Goal: Information Seeking & Learning: Compare options

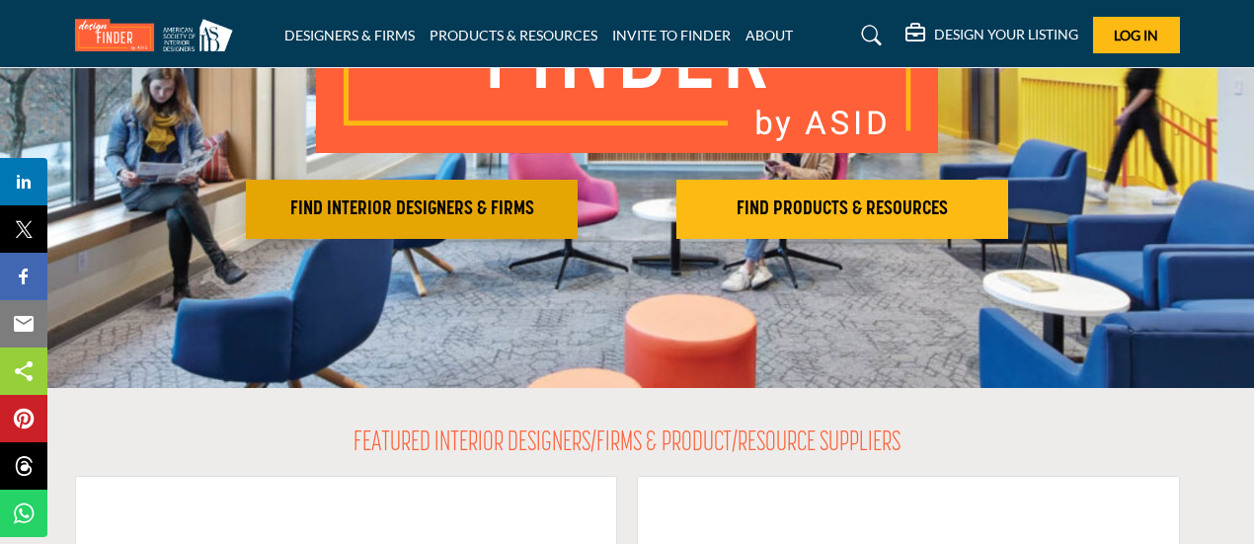
scroll to position [326, 0]
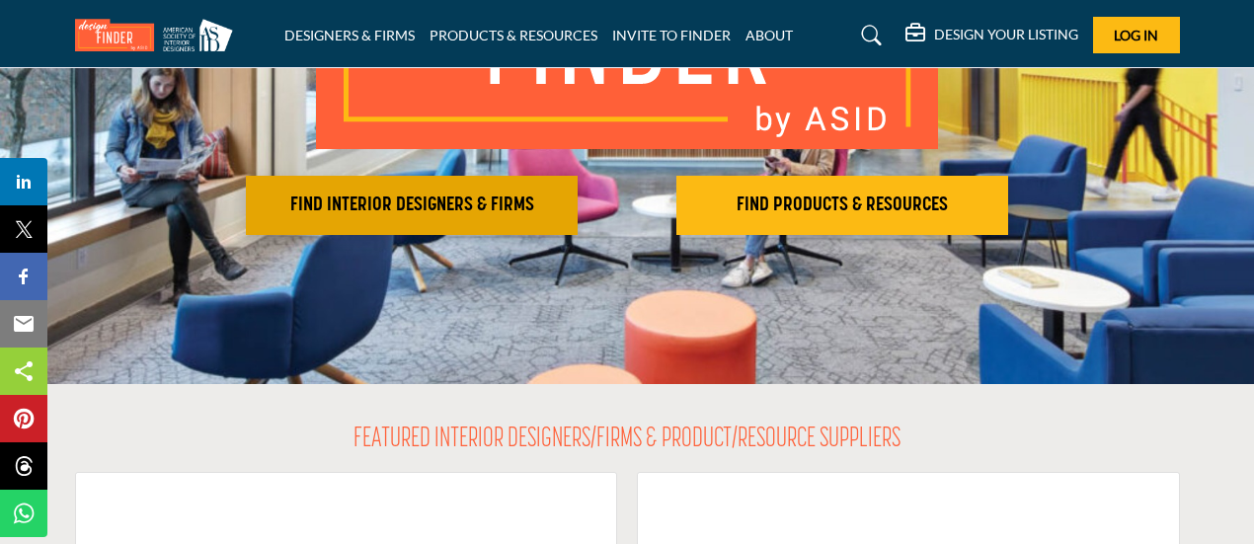
click at [433, 201] on h2 "FIND INTERIOR DESIGNERS & FIRMS" at bounding box center [412, 206] width 320 height 24
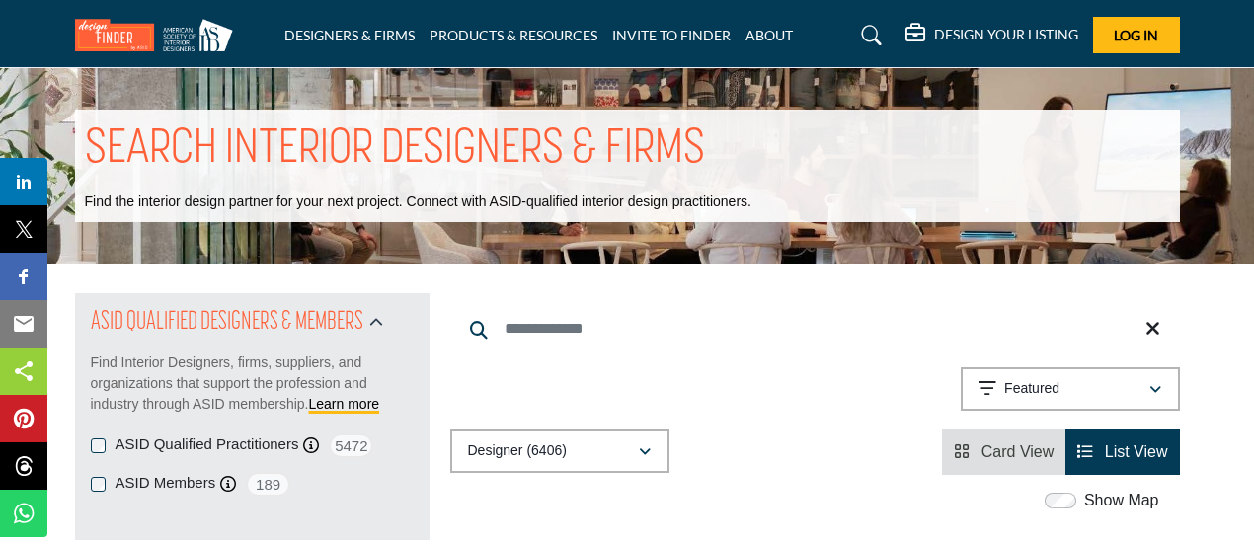
click at [570, 333] on input "Search Keyword" at bounding box center [815, 328] width 730 height 47
type input "**********"
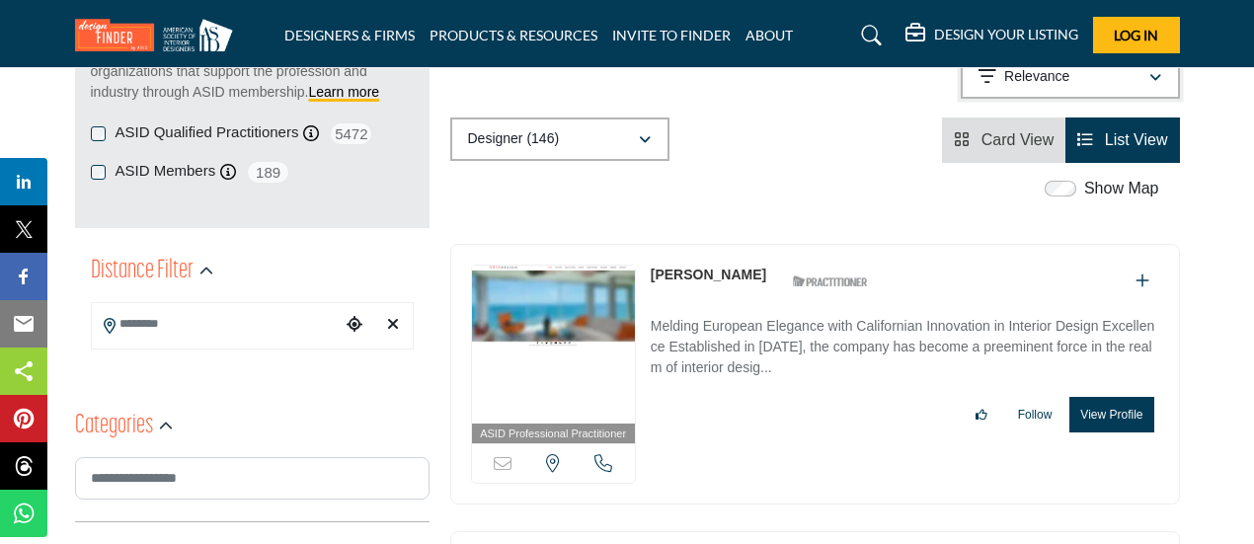
click at [1016, 84] on p "Relevance" at bounding box center [1036, 77] width 65 height 20
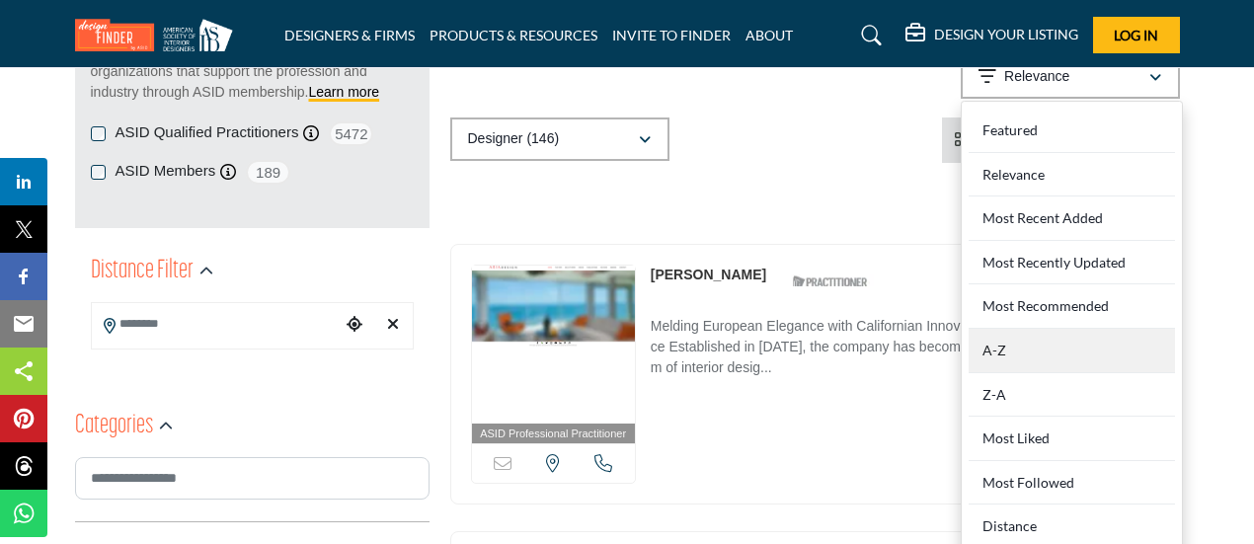
click at [1021, 350] on div "A-Z" at bounding box center [1072, 351] width 206 height 44
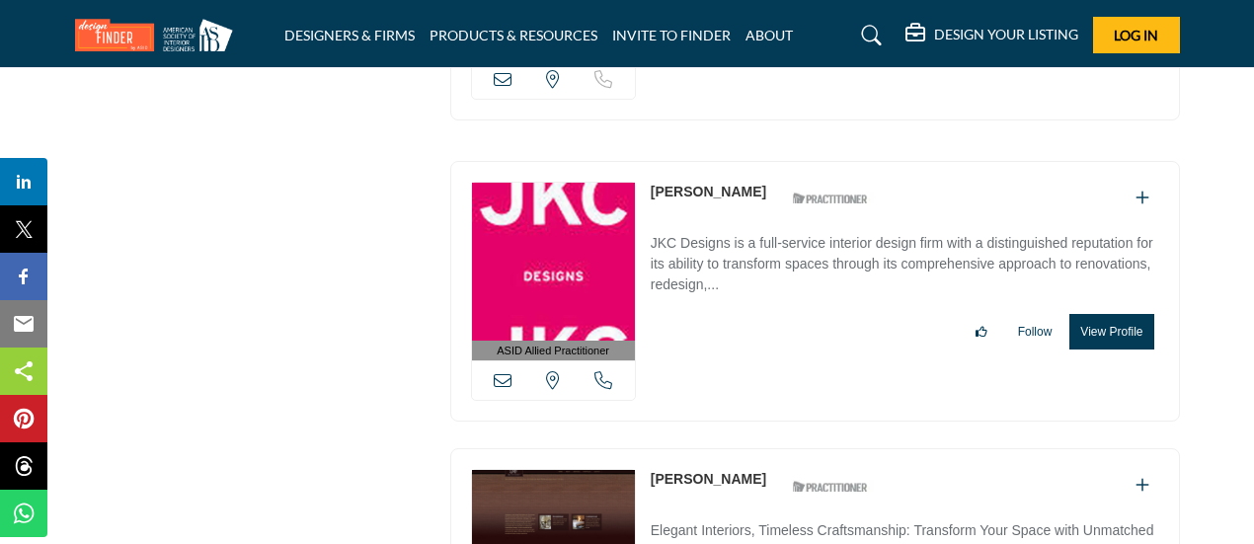
scroll to position [18413, 0]
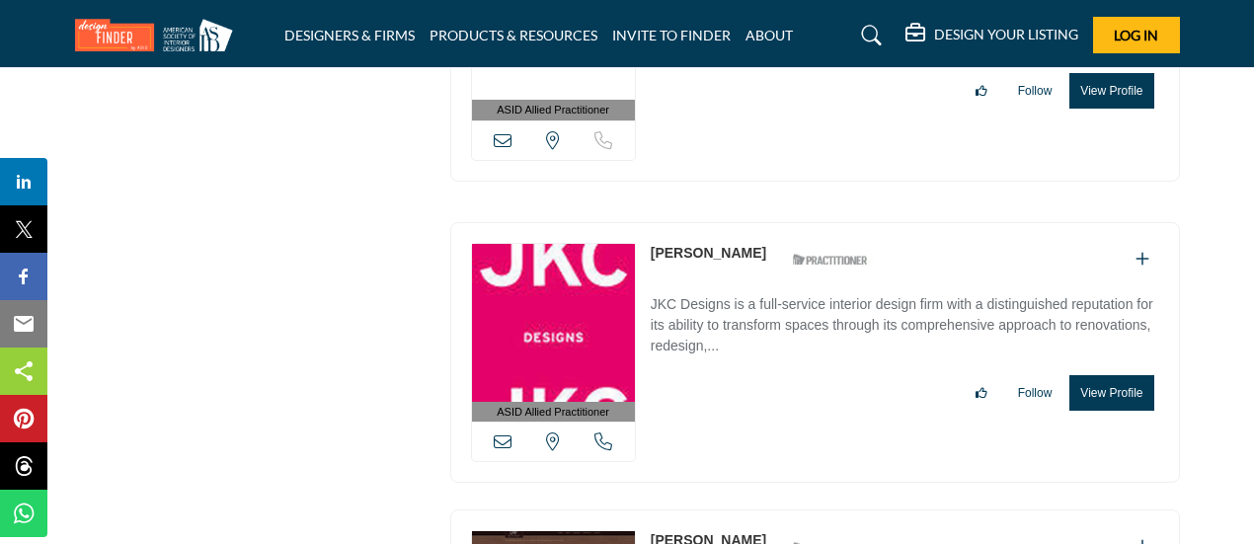
click at [715, 532] on link "[PERSON_NAME]" at bounding box center [709, 540] width 116 height 16
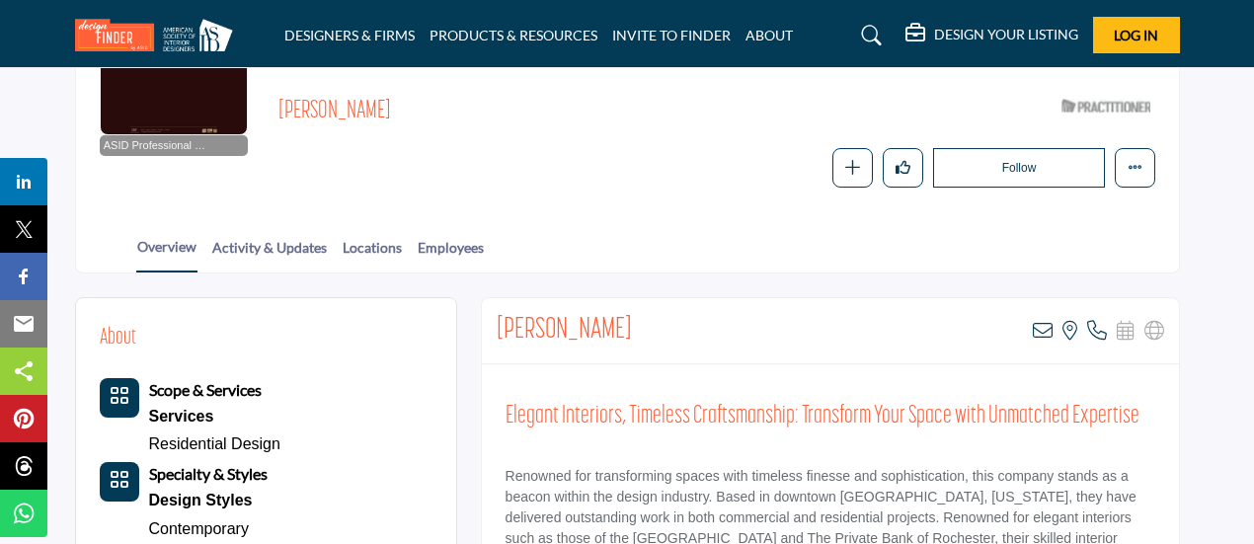
scroll to position [318, 0]
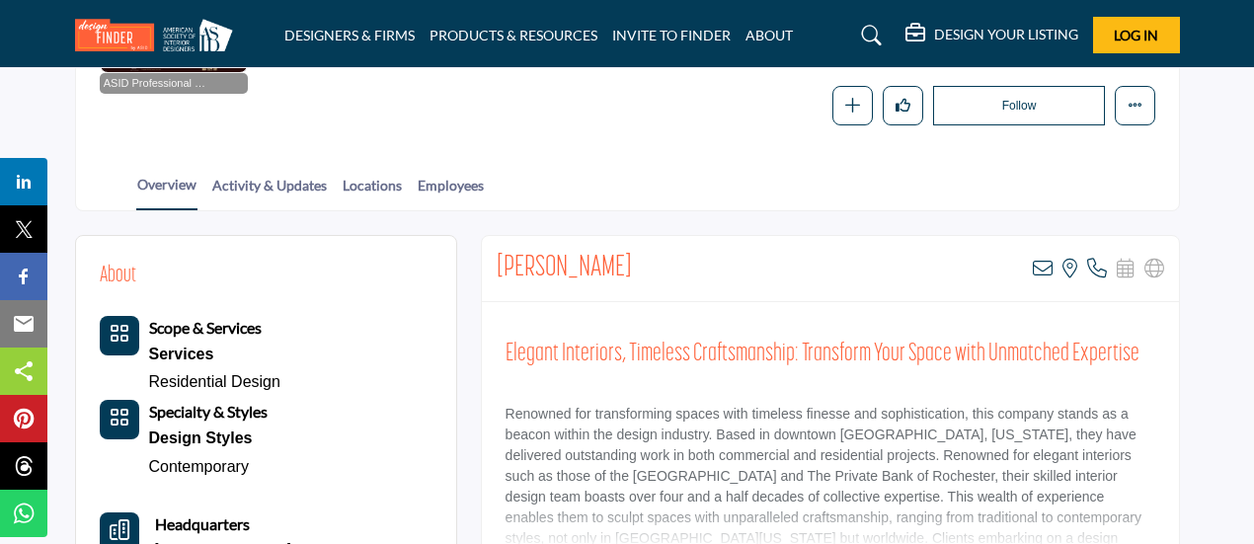
drag, startPoint x: 705, startPoint y: 268, endPoint x: 489, endPoint y: 256, distance: 216.6
click at [489, 256] on div "Jennifer Johns-Miller View email address of this listing View the location of t…" at bounding box center [830, 269] width 697 height 66
copy h2 "[PERSON_NAME]"
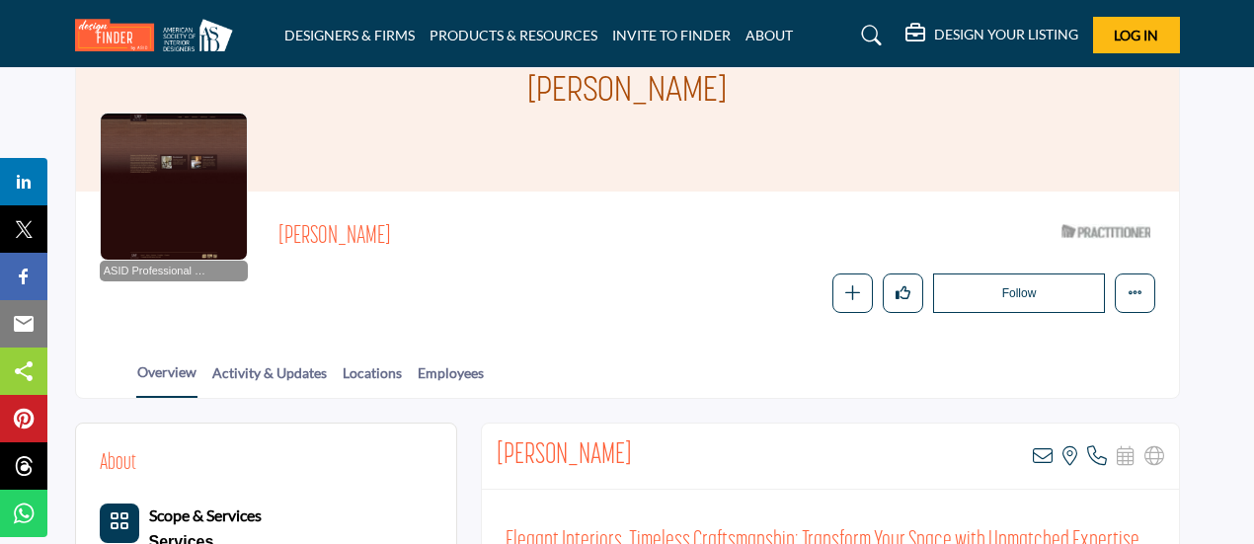
scroll to position [0, 0]
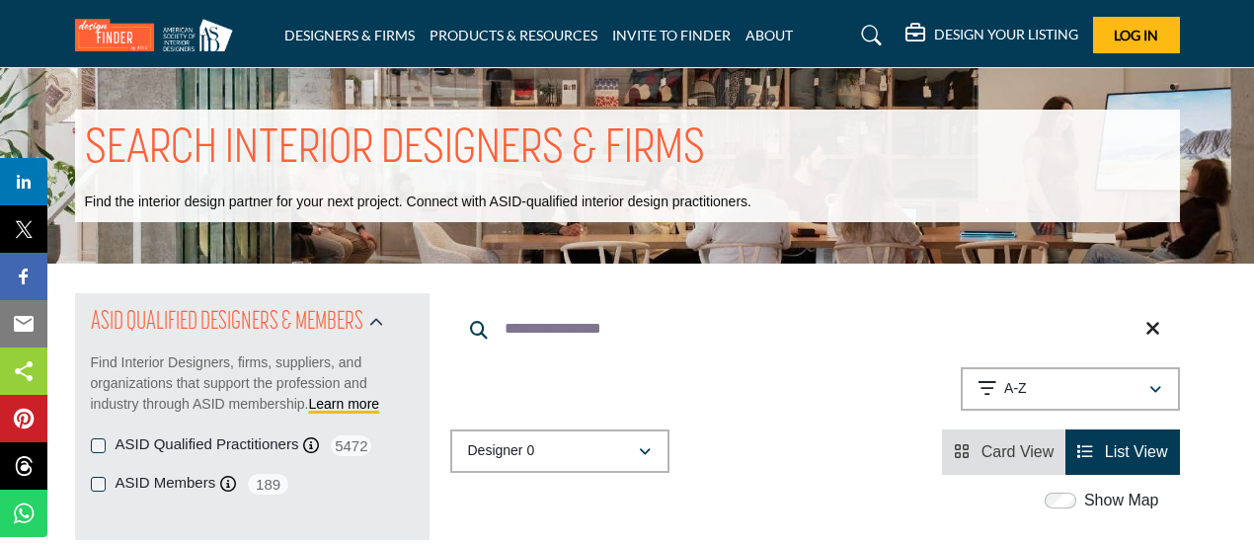
scroll to position [6560, 0]
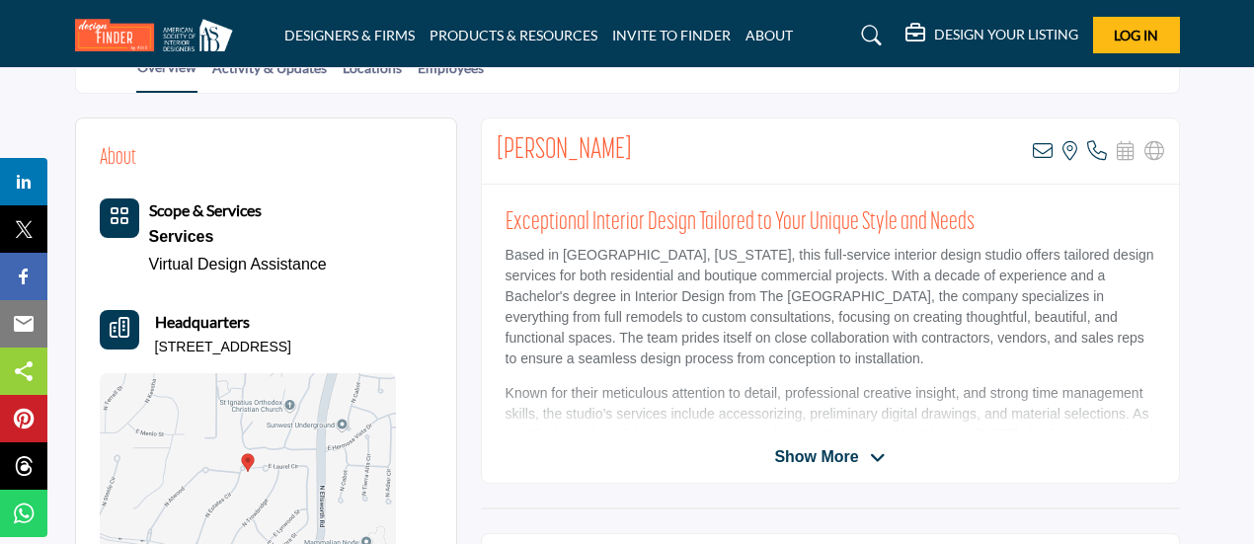
scroll to position [324, 0]
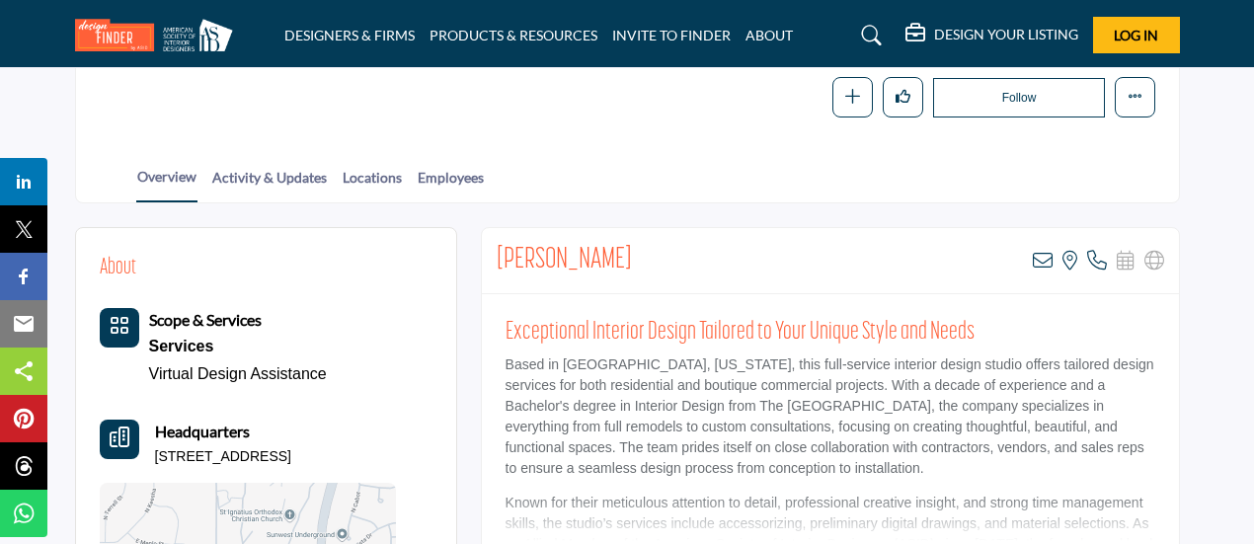
drag, startPoint x: 647, startPoint y: 252, endPoint x: 470, endPoint y: 250, distance: 176.8
copy h2 "Jennifer Lossing"
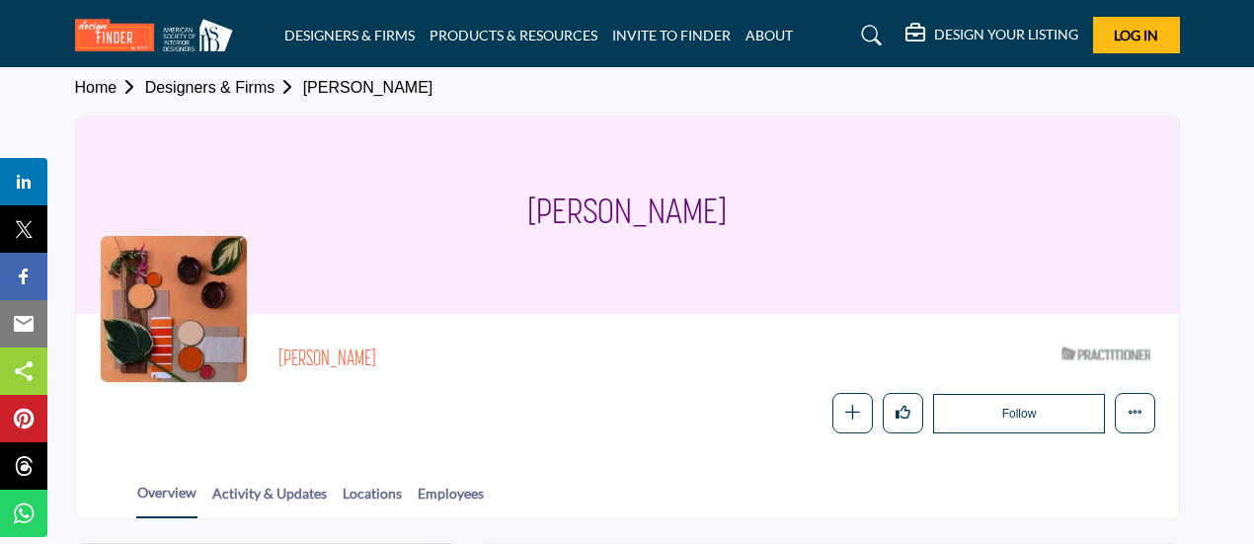
scroll to position [0, 0]
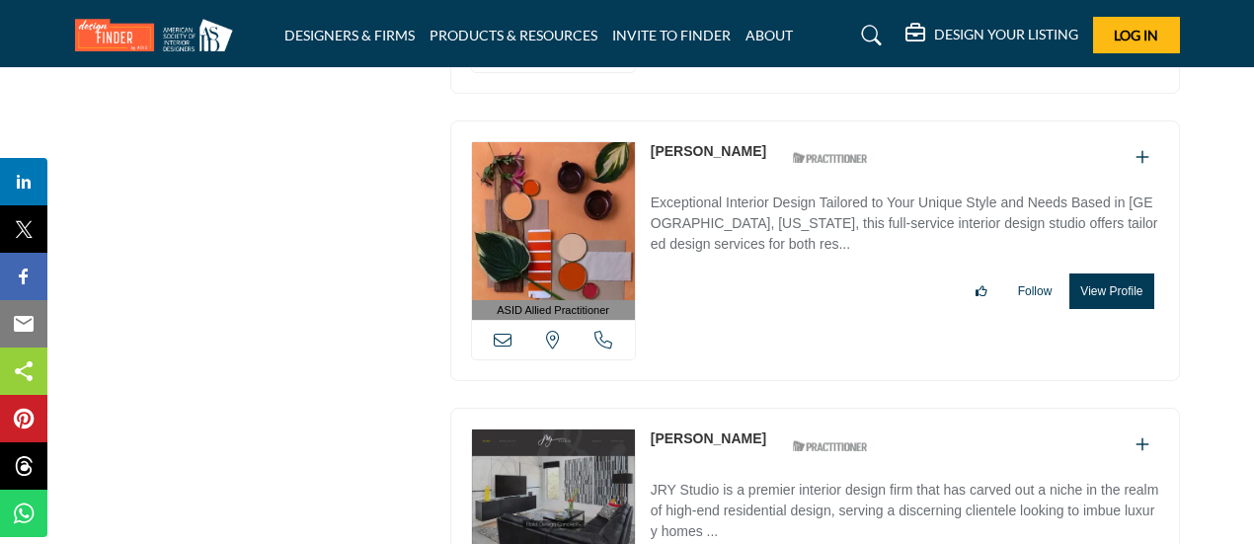
scroll to position [19090, 0]
click at [682, 431] on link "[PERSON_NAME]" at bounding box center [709, 439] width 116 height 16
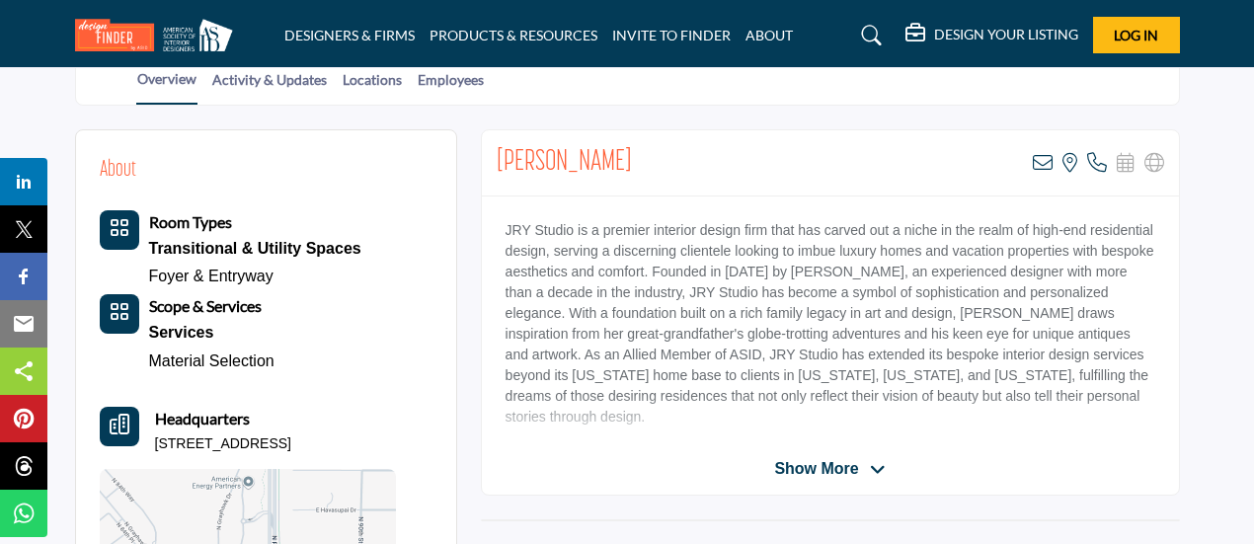
scroll to position [326, 0]
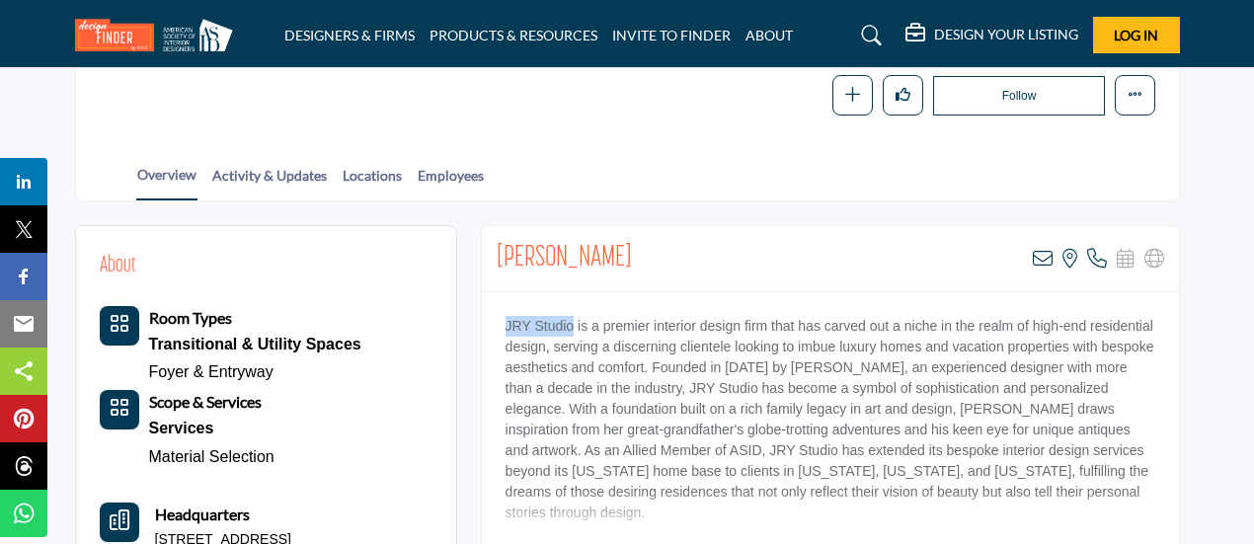
drag, startPoint x: 504, startPoint y: 320, endPoint x: 571, endPoint y: 328, distance: 67.6
click at [571, 328] on p "JRY Studio is a premier interior design firm that has carved out a niche in the…" at bounding box center [831, 419] width 650 height 207
copy p "JRY Studio"
drag, startPoint x: 620, startPoint y: 251, endPoint x: 480, endPoint y: 257, distance: 140.4
click at [482, 257] on div "Jessica York View email address of this listing View the location of this listi…" at bounding box center [830, 259] width 697 height 66
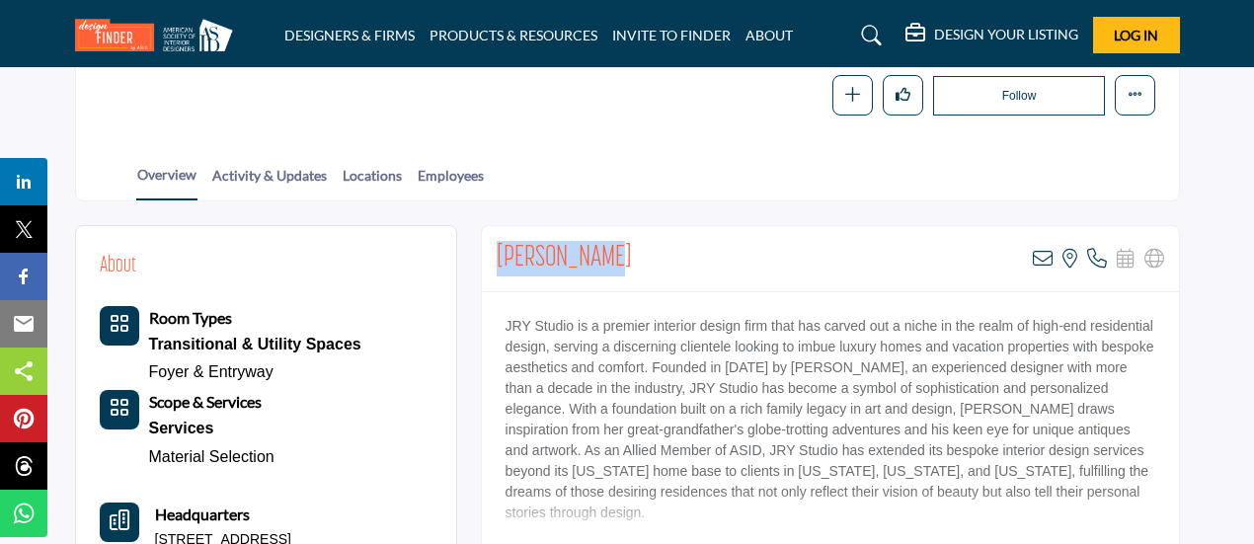
copy h2 "[PERSON_NAME]"
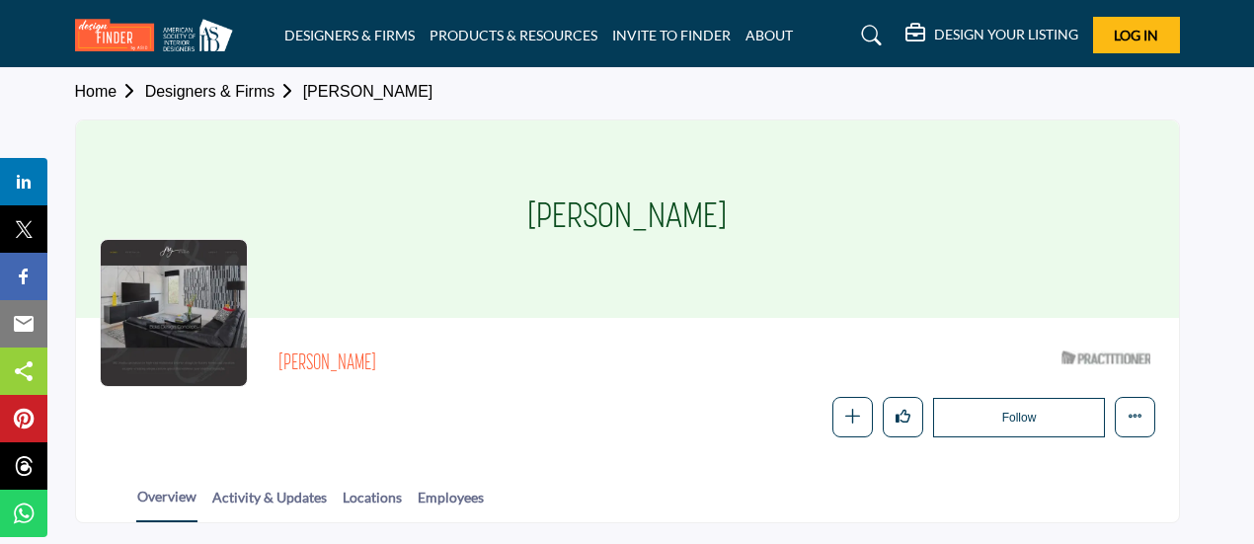
scroll to position [0, 0]
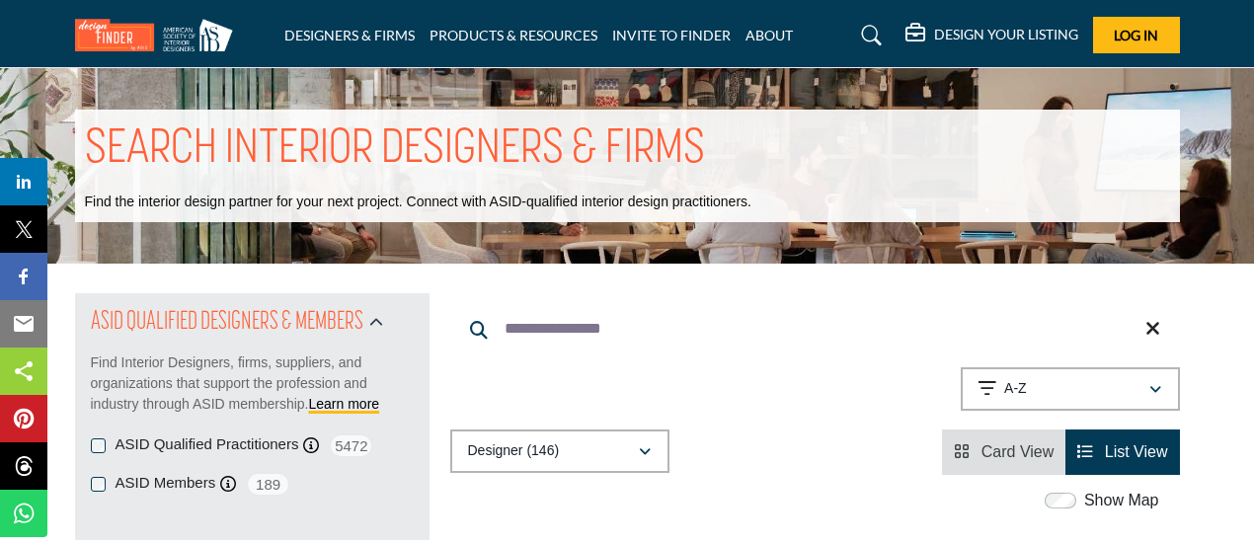
scroll to position [6560, 0]
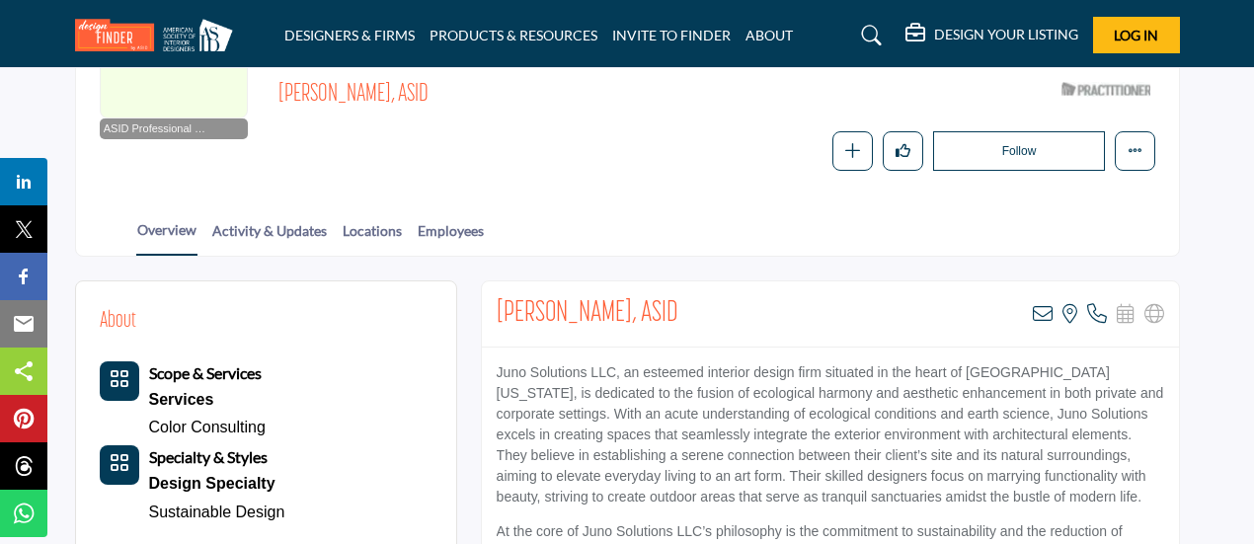
scroll to position [324, 0]
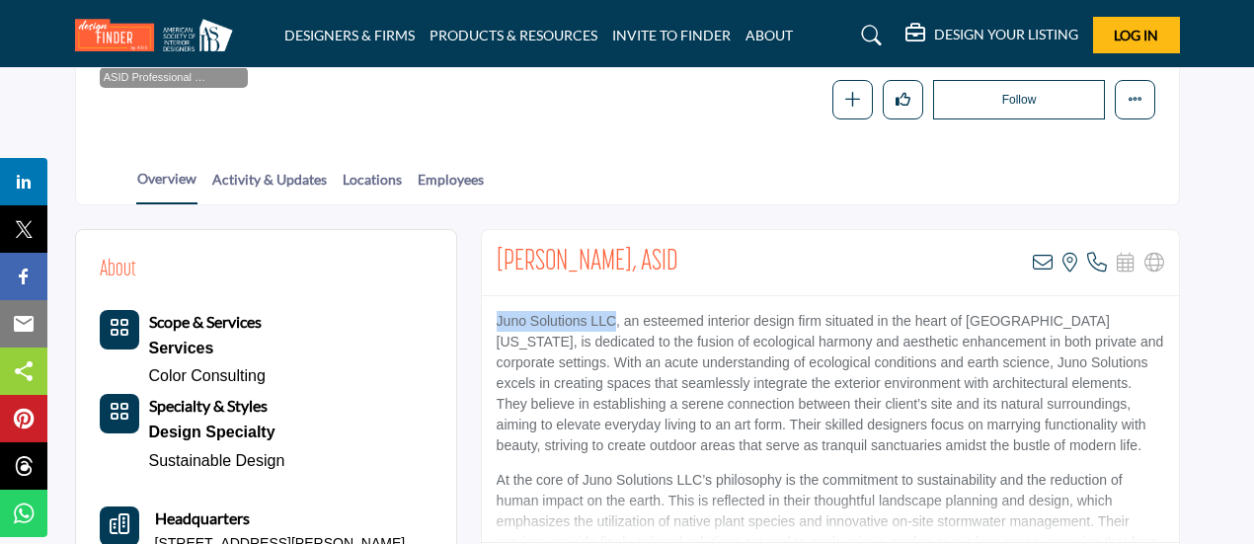
drag, startPoint x: 494, startPoint y: 321, endPoint x: 617, endPoint y: 317, distance: 123.5
click at [617, 317] on div "Juno Solutions LLC, an esteemed interior design firm situated in the heart of S…" at bounding box center [830, 419] width 697 height 247
copy p "Juno Solutions LLC"
drag, startPoint x: 963, startPoint y: 317, endPoint x: 1086, endPoint y: 323, distance: 123.6
click at [1086, 323] on p "Juno Solutions LLC, an esteemed interior design firm situated in the heart of S…" at bounding box center [831, 383] width 668 height 145
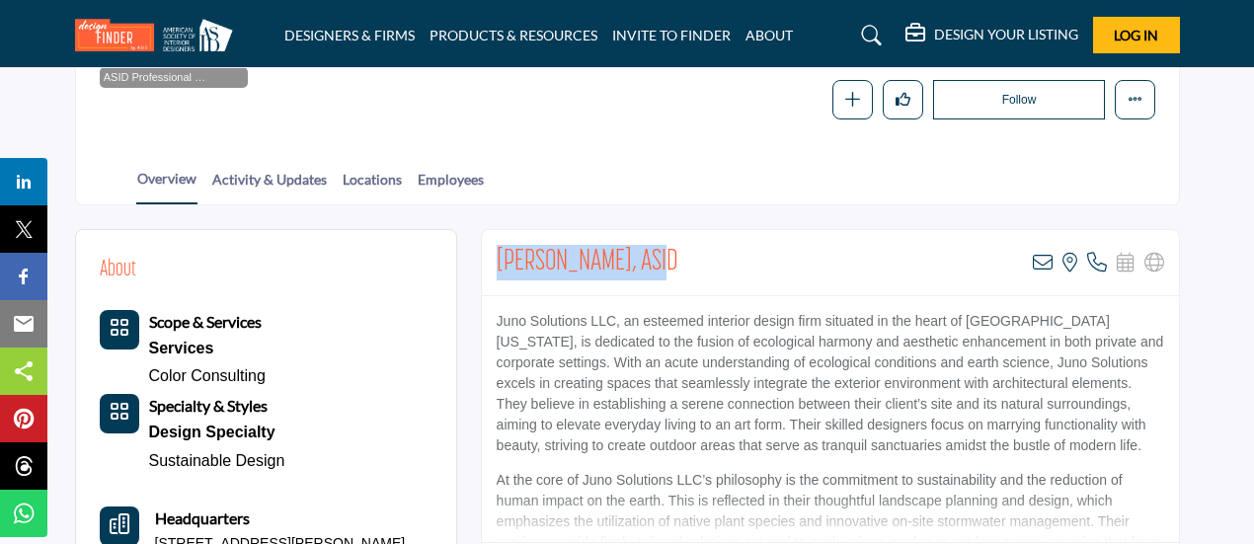
drag, startPoint x: 674, startPoint y: 256, endPoint x: 474, endPoint y: 260, distance: 199.6
copy h2 "Joane Slusky, ASID"
copy h2 "[PERSON_NAME], ASID"
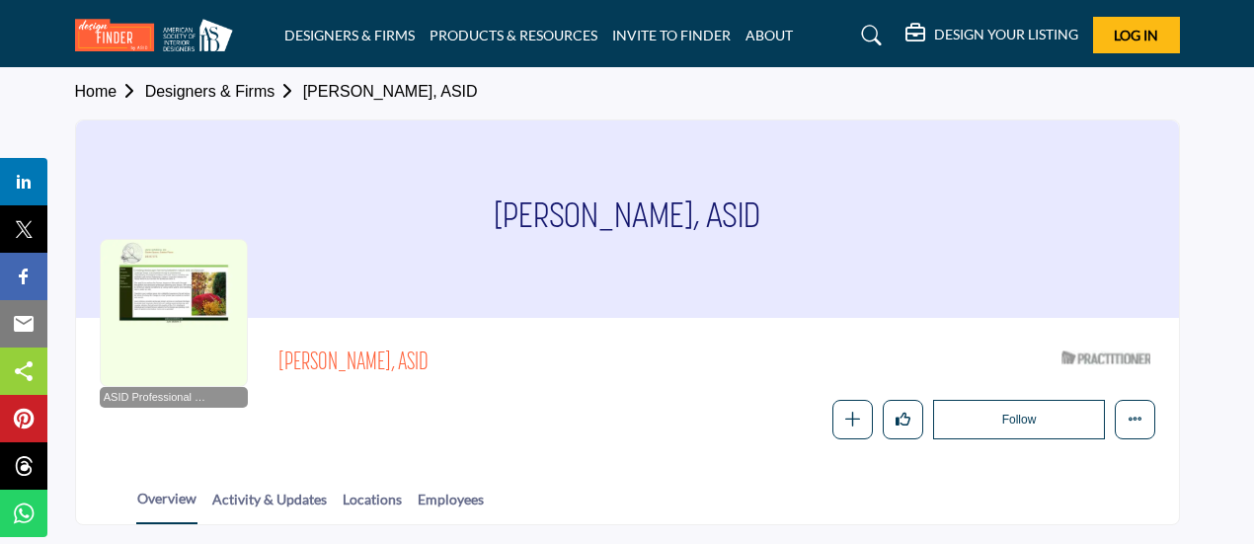
scroll to position [0, 0]
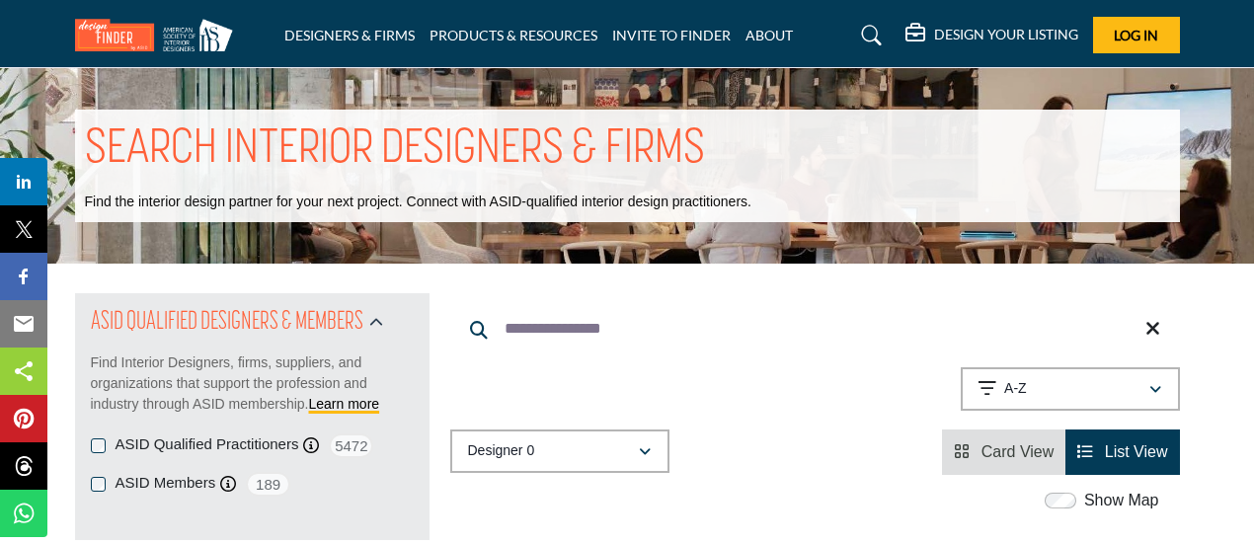
scroll to position [6560, 0]
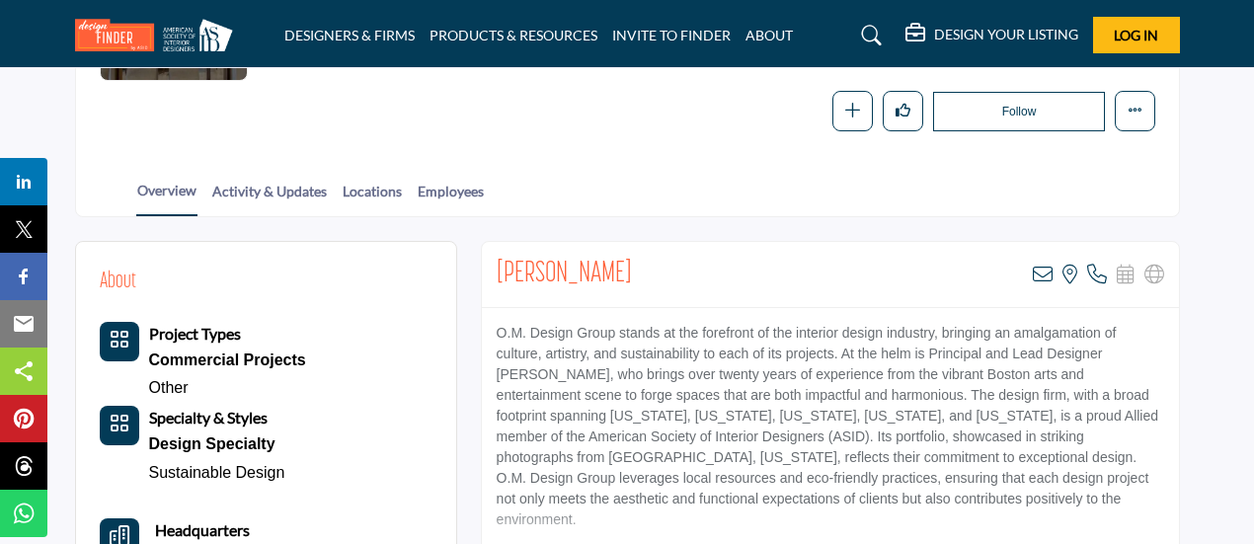
scroll to position [315, 0]
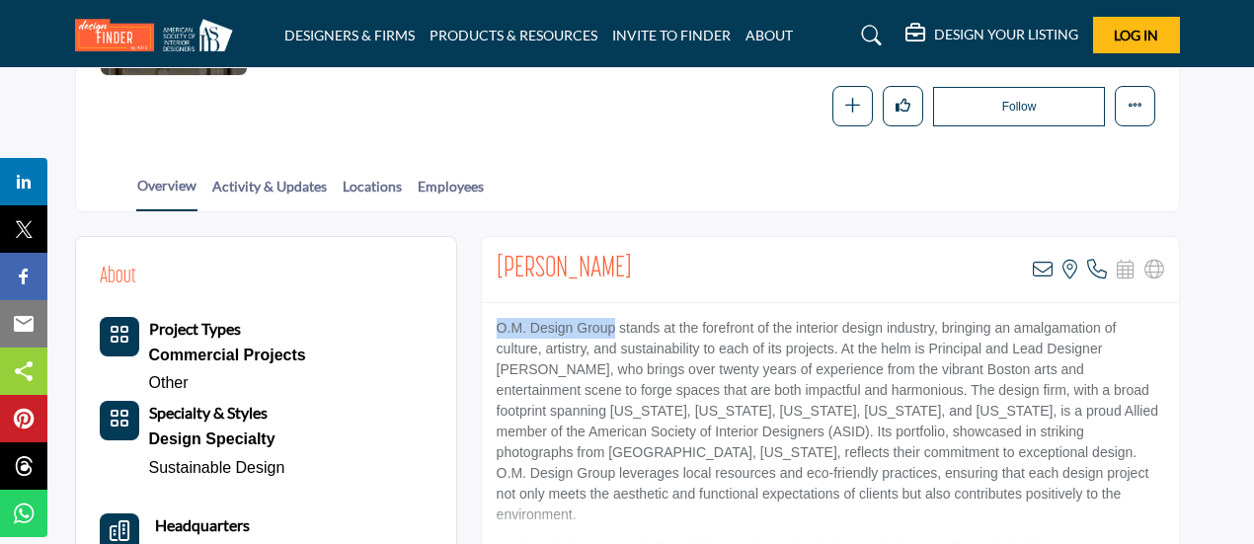
drag, startPoint x: 494, startPoint y: 327, endPoint x: 614, endPoint y: 324, distance: 120.5
click at [614, 324] on div "O.M. Design Group stands at the forefront of the interior design industry, brin…" at bounding box center [830, 426] width 697 height 247
copy p "O.M. Design Group"
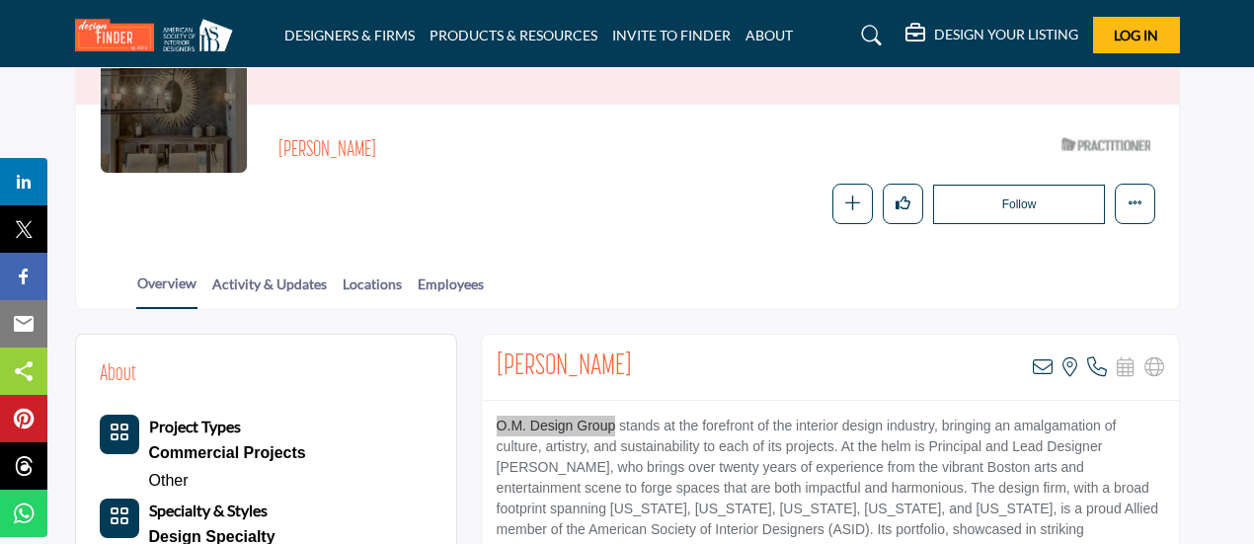
scroll to position [0, 0]
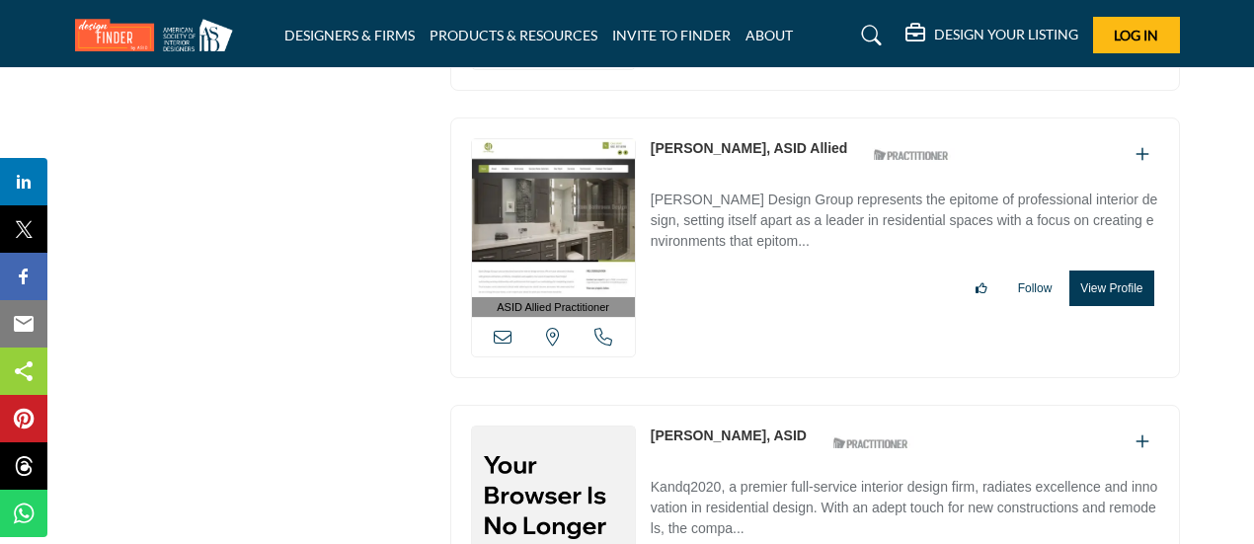
scroll to position [20404, 0]
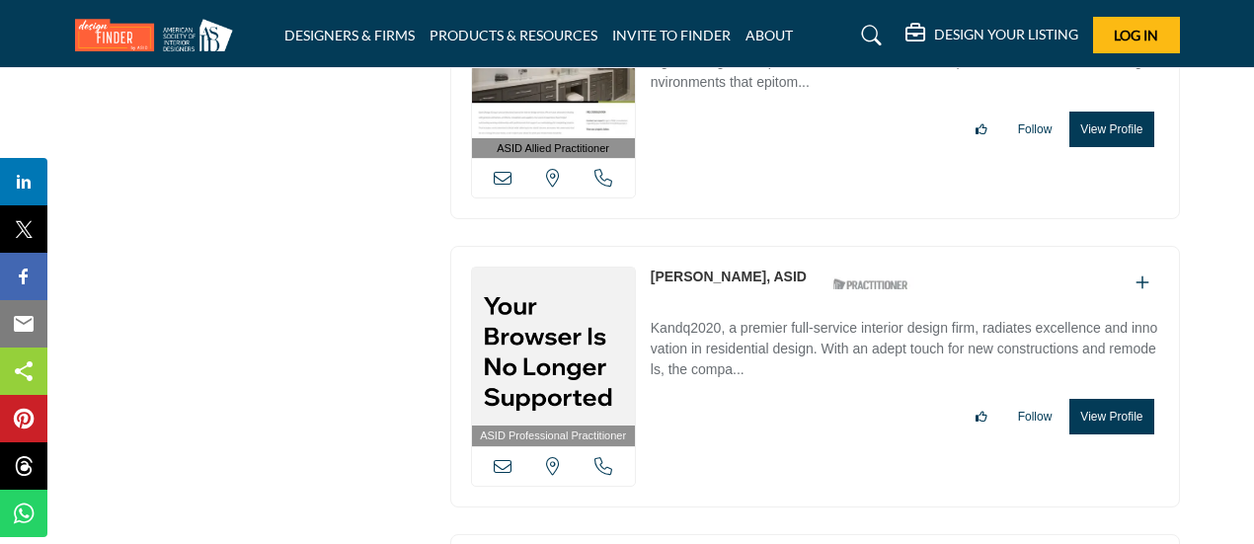
click at [678, 269] on link "[PERSON_NAME], ASID" at bounding box center [729, 277] width 156 height 16
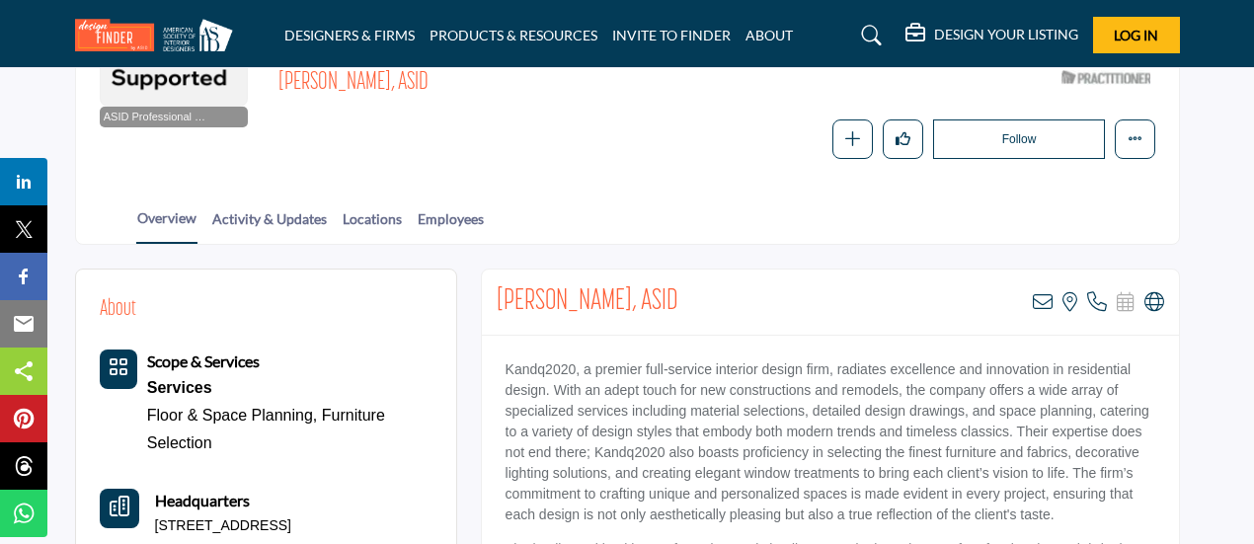
scroll to position [326, 0]
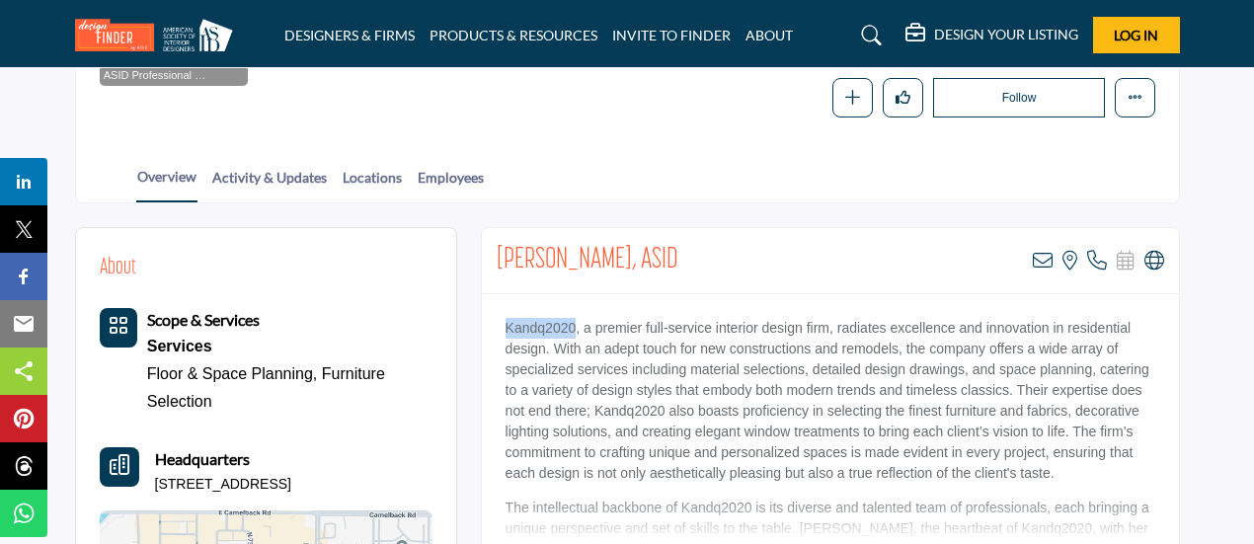
drag, startPoint x: 500, startPoint y: 328, endPoint x: 575, endPoint y: 326, distance: 75.1
click at [575, 326] on div "Kandq2020, a premier full-service interior design firm, radiates excellence and…" at bounding box center [830, 417] width 697 height 247
copy p "Kandq2020"
drag, startPoint x: 586, startPoint y: 259, endPoint x: 484, endPoint y: 262, distance: 101.8
click at [484, 262] on div "Kacie Lilley, ASID View email address of this listing View the location of this…" at bounding box center [830, 261] width 697 height 66
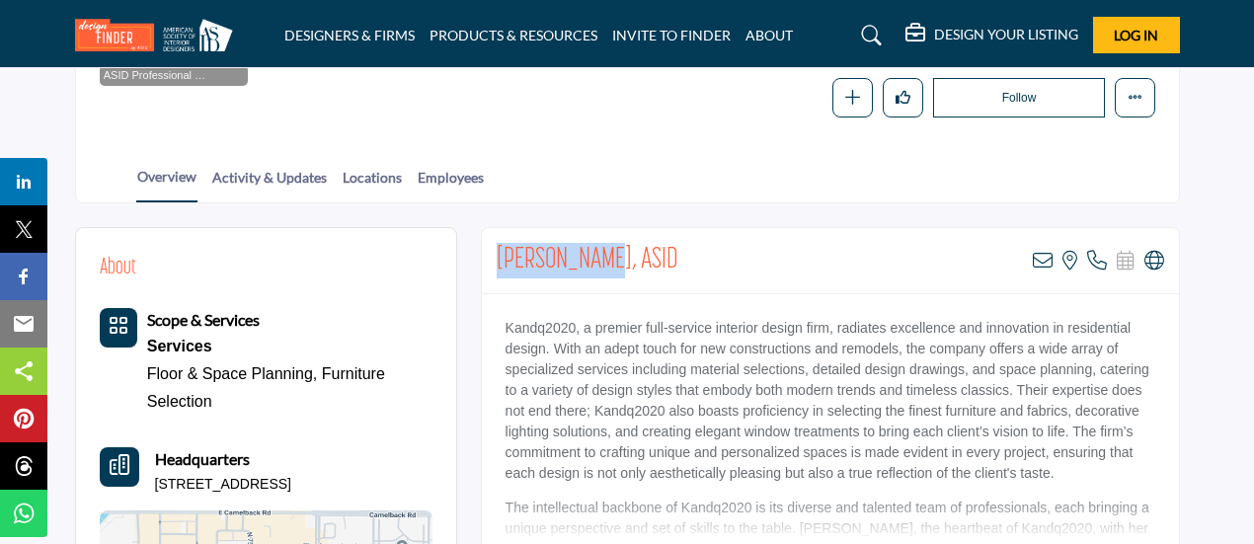
copy h2 "Kacie Lilley"
drag, startPoint x: 576, startPoint y: 325, endPoint x: 495, endPoint y: 327, distance: 81.0
click at [495, 327] on div "Kandq2020, a premier full-service interior design firm, radiates excellence and…" at bounding box center [830, 417] width 697 height 247
copy p "Kandq2020"
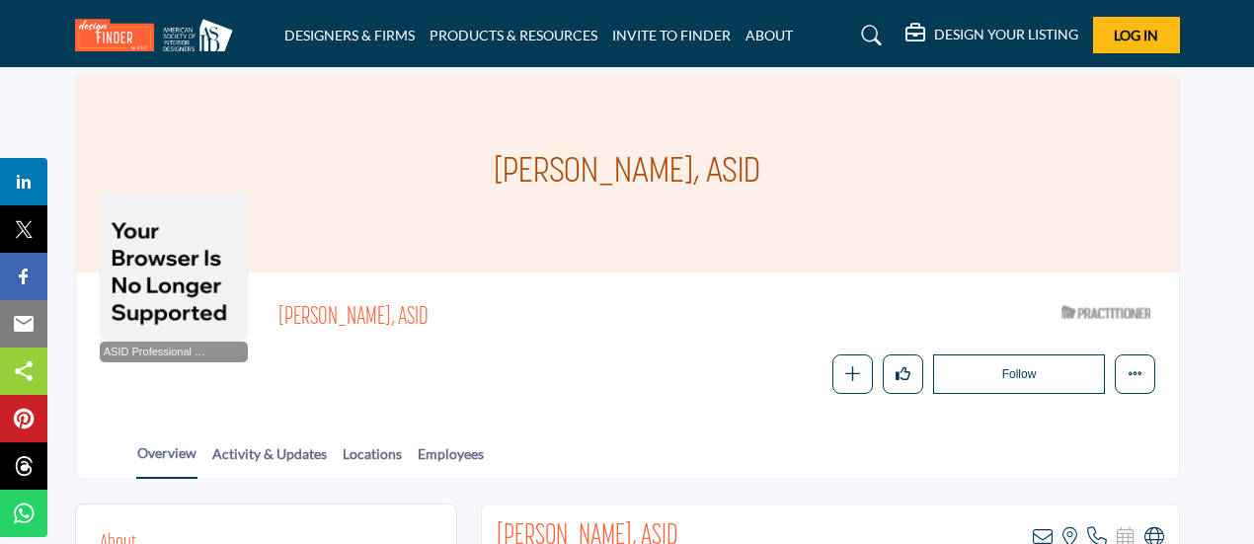
scroll to position [0, 0]
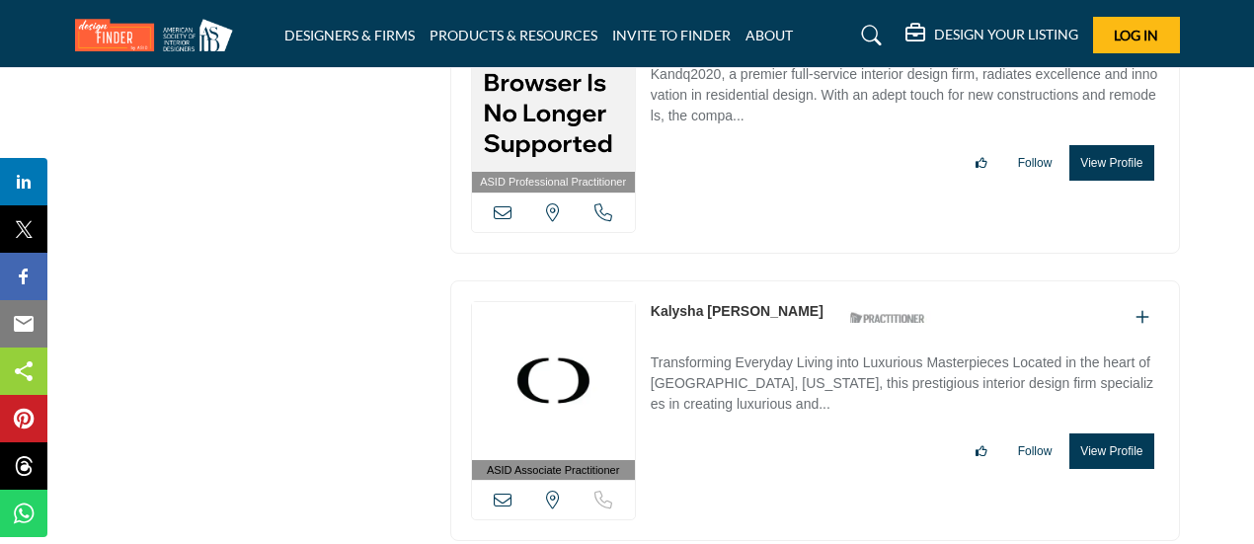
scroll to position [20723, 0]
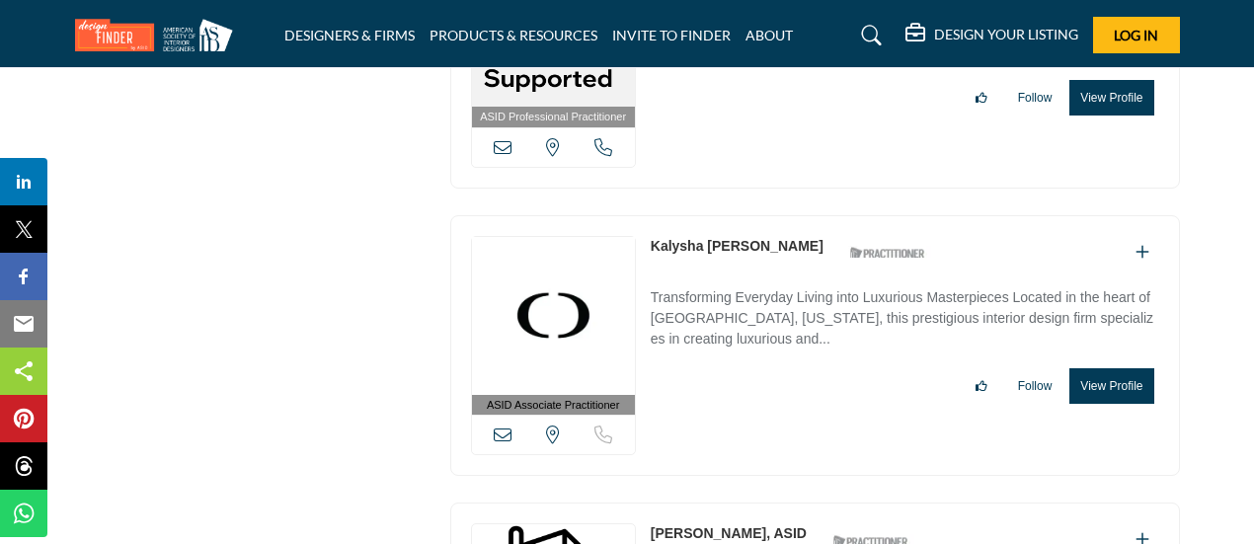
click at [702, 525] on link "[PERSON_NAME], ASID" at bounding box center [729, 533] width 156 height 16
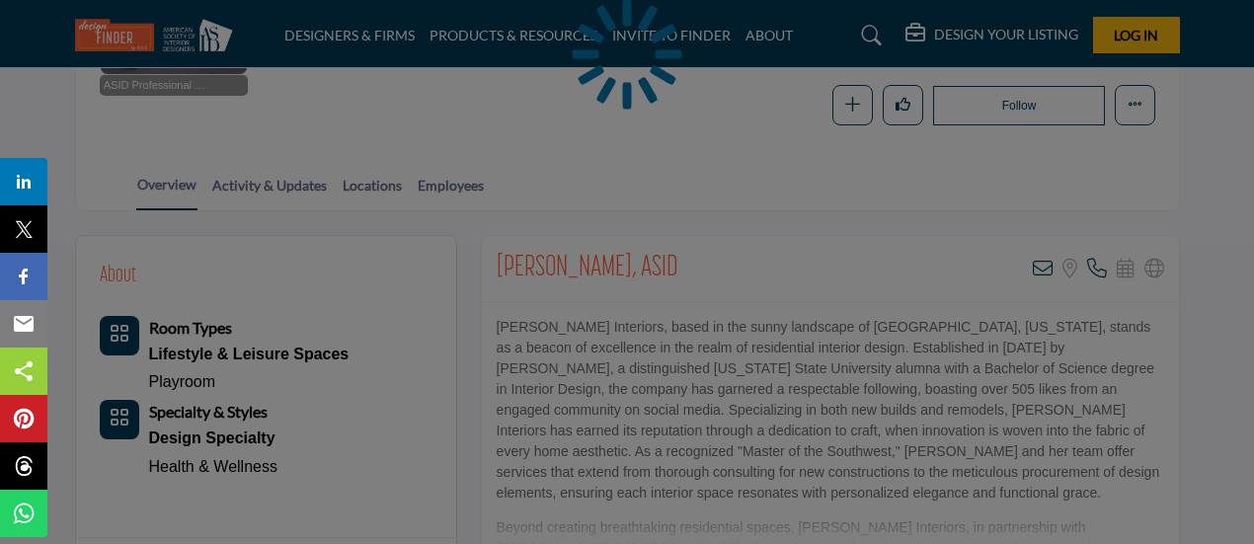
scroll to position [320, 0]
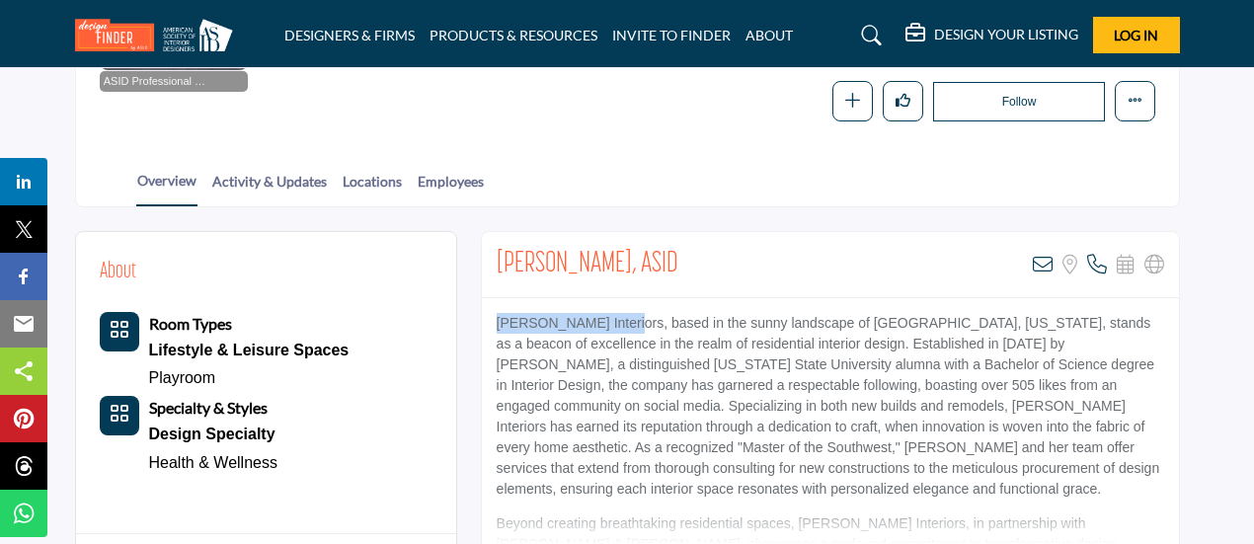
drag, startPoint x: 496, startPoint y: 320, endPoint x: 622, endPoint y: 317, distance: 126.5
click at [622, 317] on p "Karen Rapp Interiors, based in the sunny landscape of Phoenix, Arizona, stands …" at bounding box center [831, 406] width 668 height 187
copy p "Karen Rapp Interiors"
drag, startPoint x: 589, startPoint y: 266, endPoint x: 494, endPoint y: 265, distance: 94.8
click at [494, 265] on div "Karen Rapp, ASID View email address of this listing Sorry, but we don't have a …" at bounding box center [830, 265] width 697 height 66
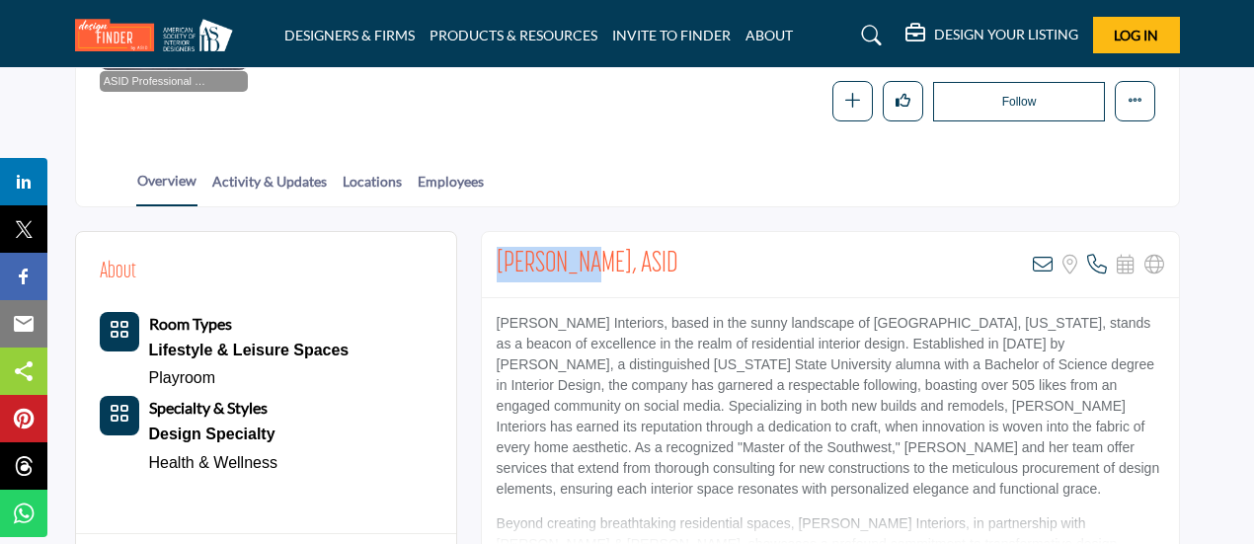
copy h2 "Karen Rapp"
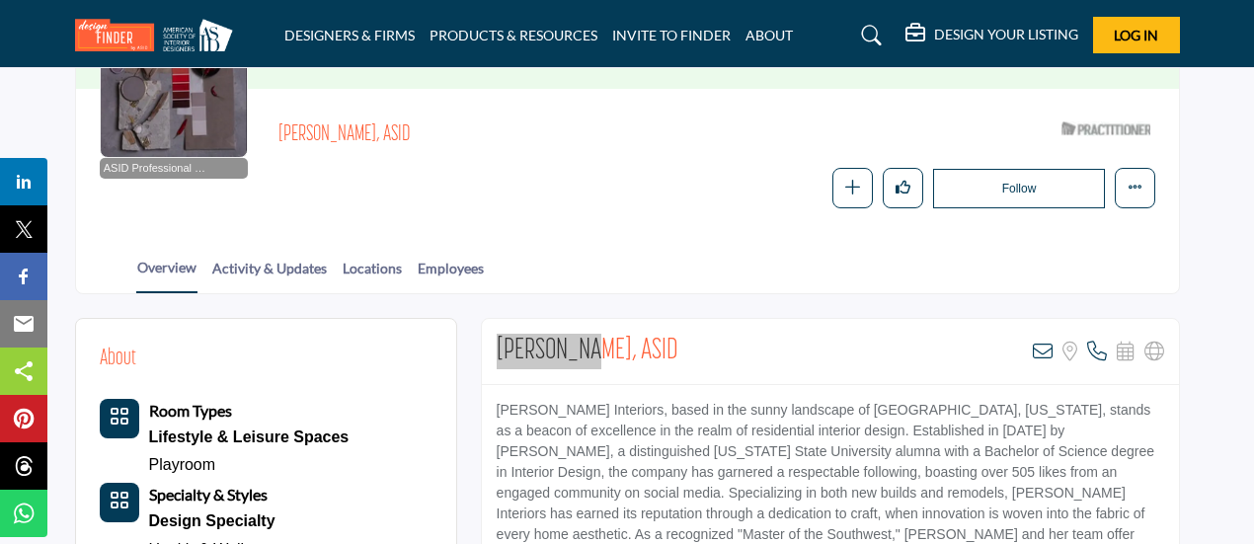
scroll to position [0, 0]
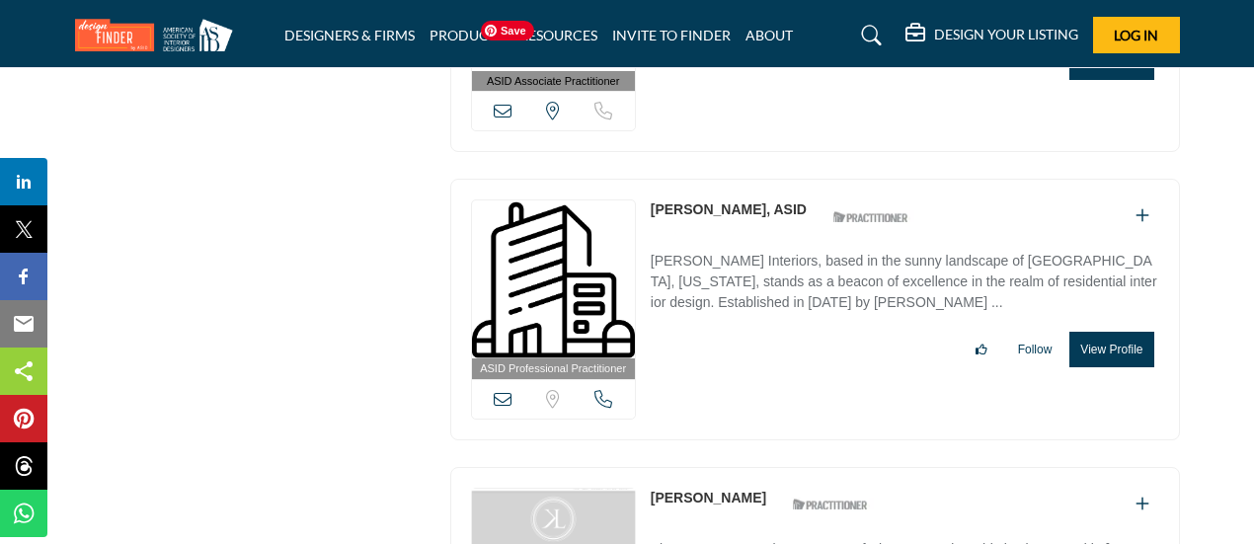
scroll to position [21224, 0]
